Goal: Navigation & Orientation: Find specific page/section

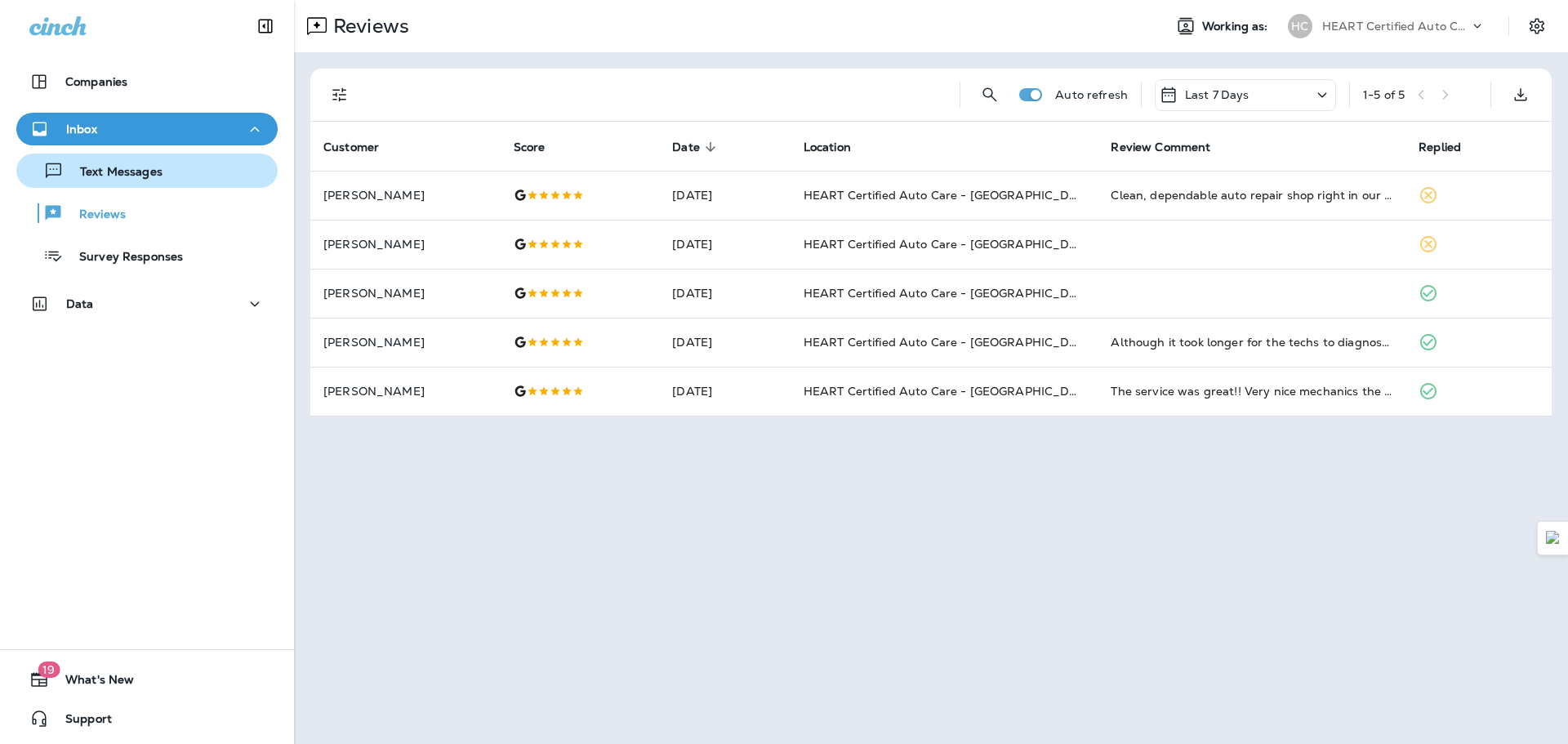
click at [158, 177] on p "Text Messages" at bounding box center [113, 173] width 99 height 16
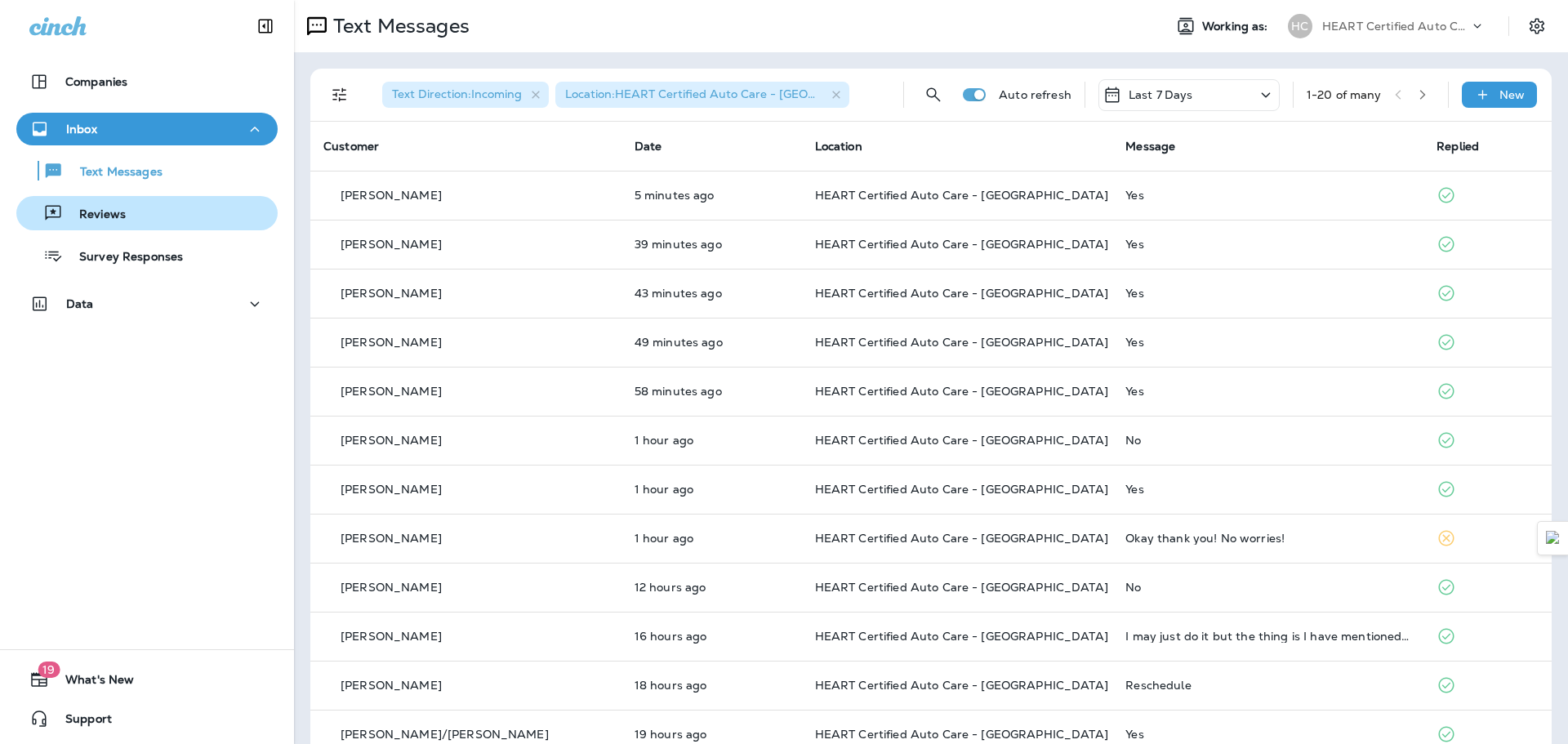
click at [142, 212] on div "Reviews" at bounding box center [147, 214] width 248 height 25
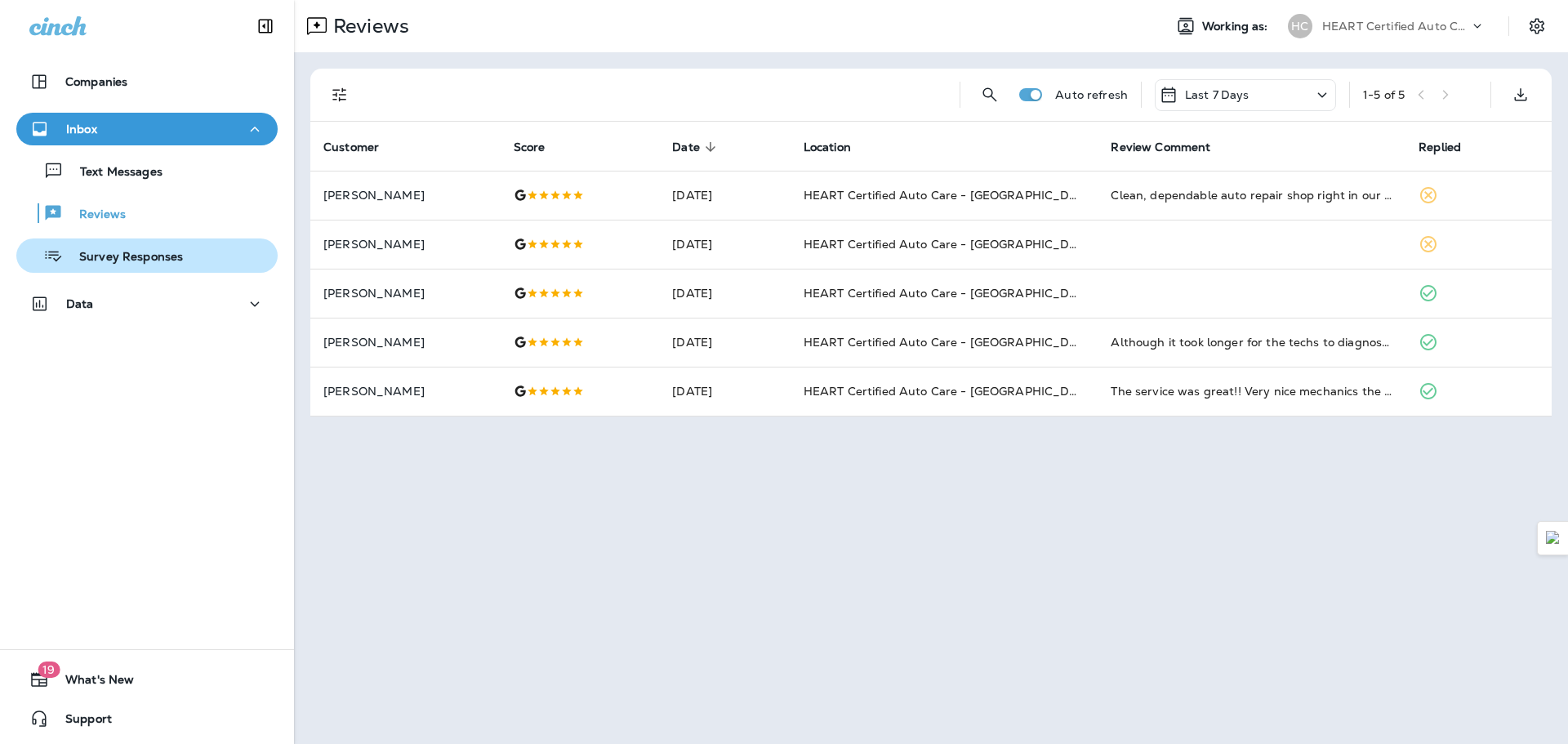
click at [128, 253] on p "Survey Responses" at bounding box center [122, 258] width 120 height 16
